Goal: Transaction & Acquisition: Purchase product/service

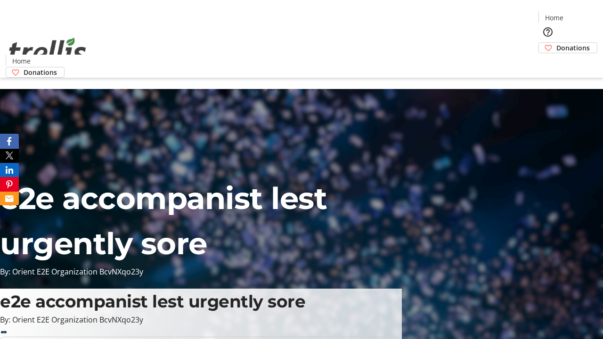
click at [576, 14] on span "Sign Up" at bounding box center [579, 13] width 27 height 11
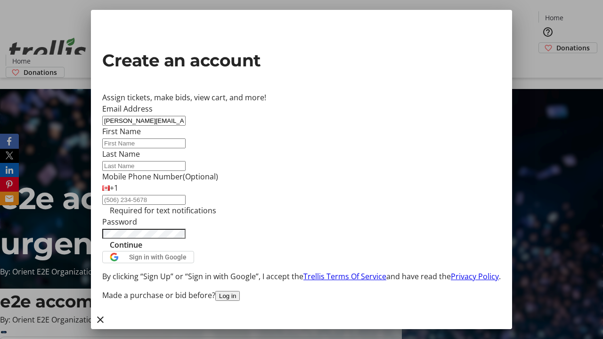
type input "[PERSON_NAME][EMAIL_ADDRESS][DOMAIN_NAME]"
type input "[PERSON_NAME]"
type input "Kub"
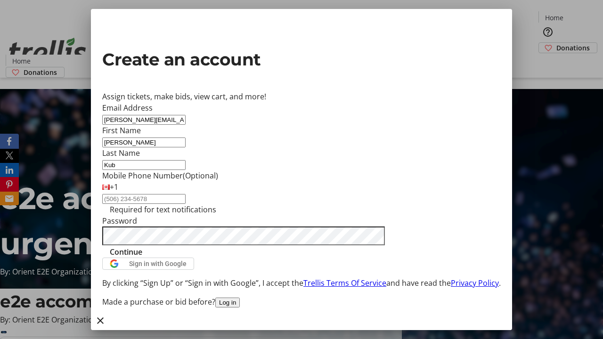
click at [142, 258] on span "Continue" at bounding box center [126, 251] width 32 height 11
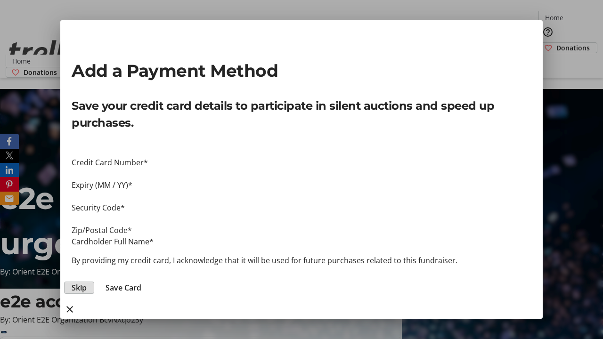
click at [87, 282] on span "Skip" at bounding box center [79, 287] width 15 height 11
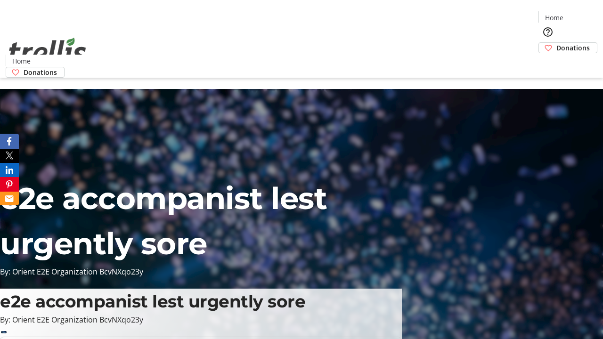
click at [556, 43] on span "Donations" at bounding box center [572, 48] width 33 height 10
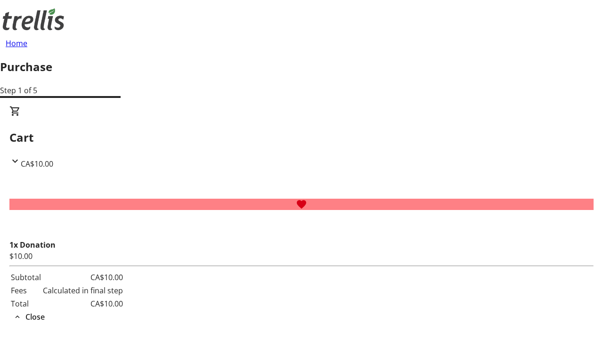
select select "BC"
select select "CA"
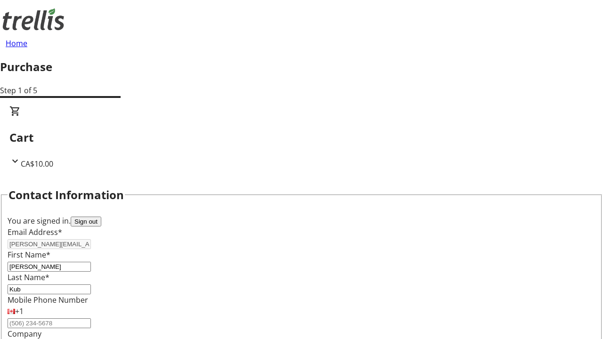
scroll to position [153, 0]
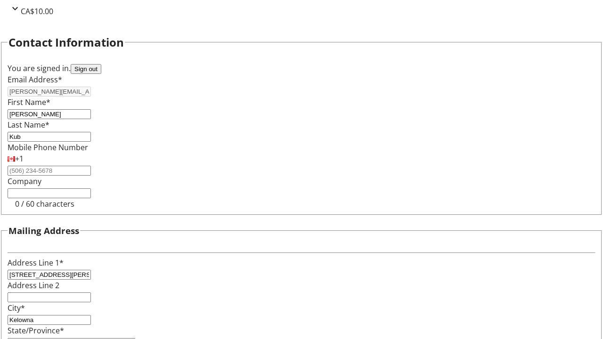
type input "V1Y 0C2"
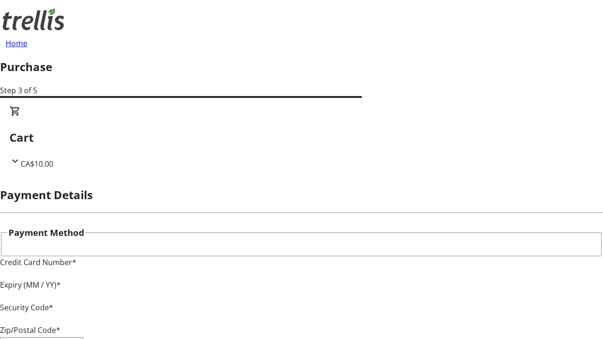
type input "V1Y 0C2"
